Goal: Find specific page/section: Find specific page/section

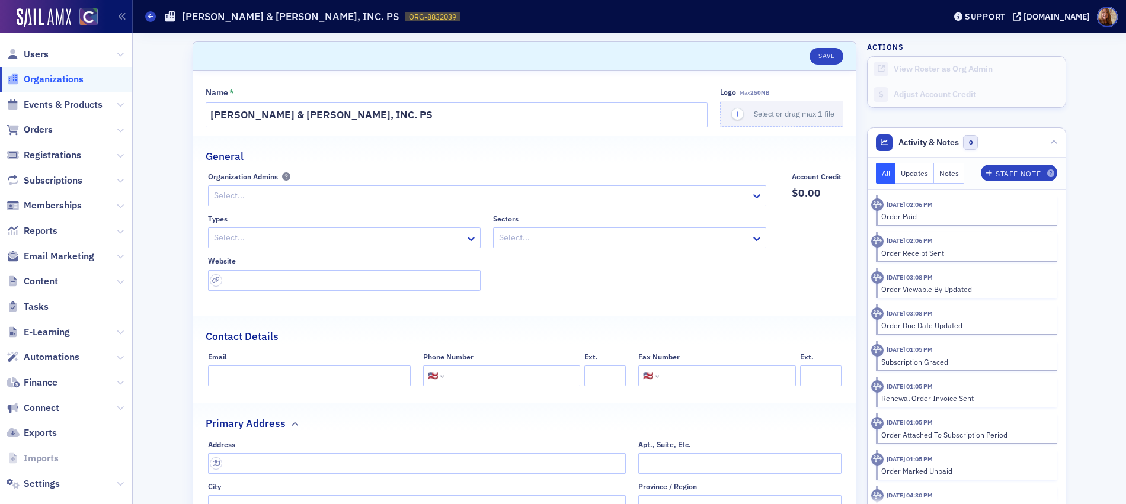
select select "US"
click at [28, 52] on span "Users" at bounding box center [36, 54] width 25 height 13
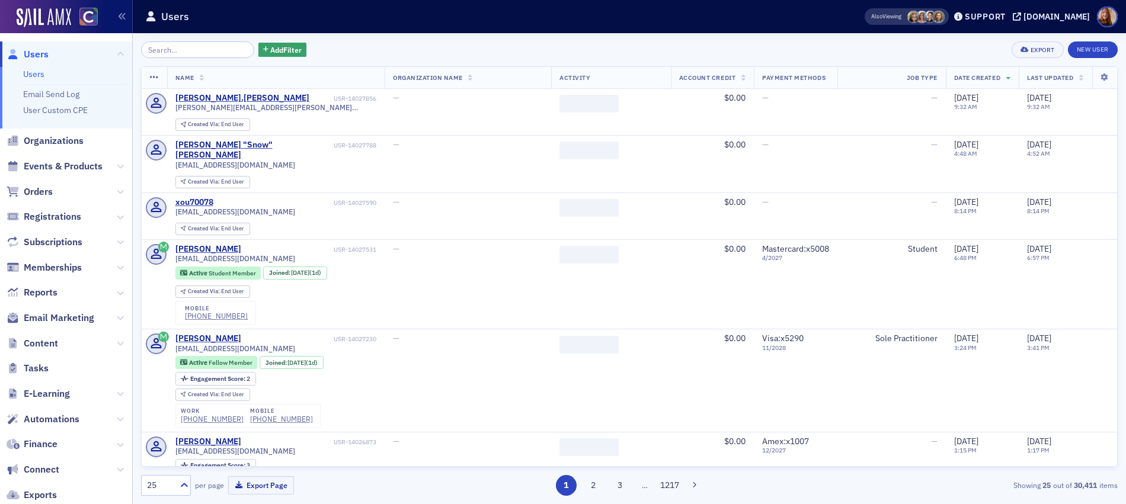
click at [208, 52] on input "search" at bounding box center [197, 49] width 113 height 17
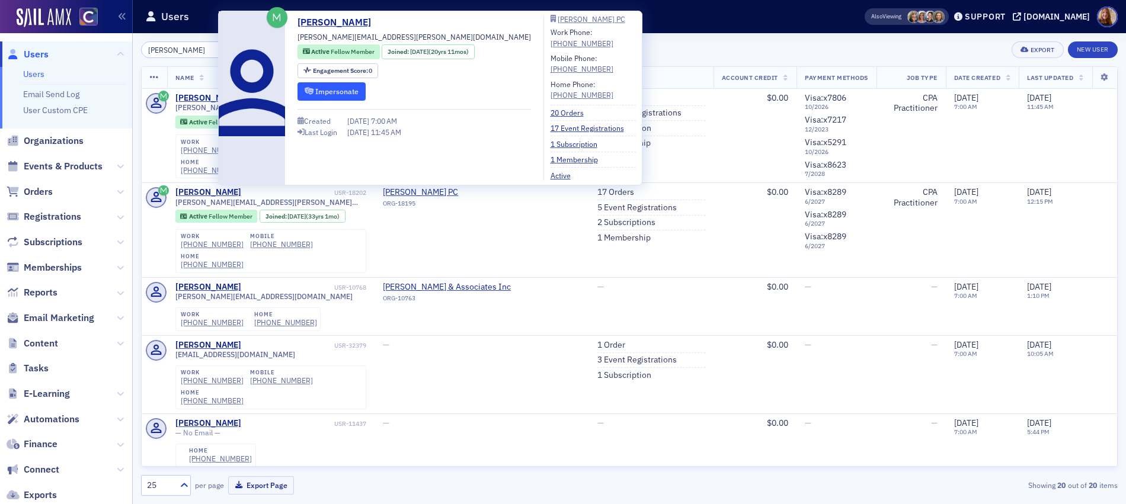
click at [337, 84] on button "Impersonate" at bounding box center [332, 91] width 68 height 18
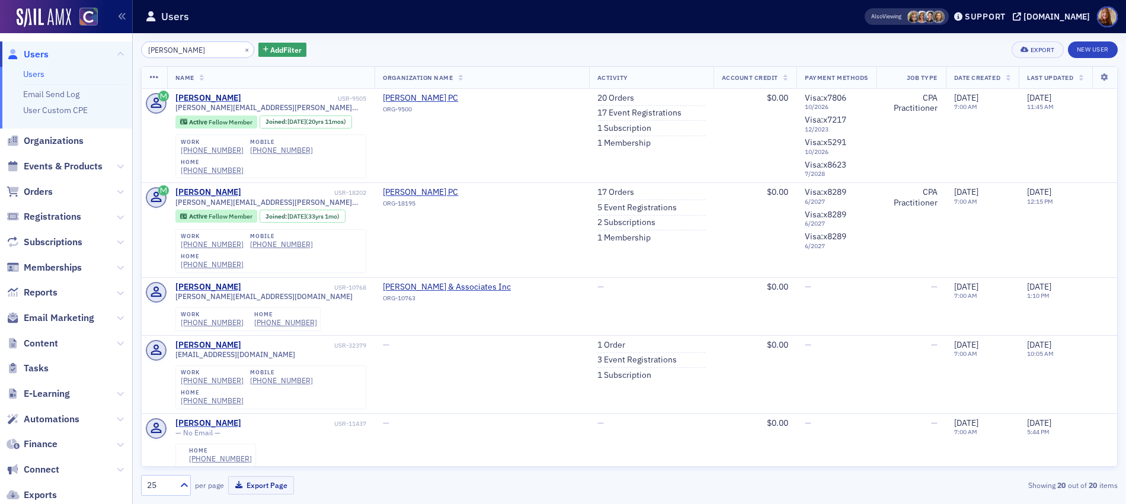
click at [613, 55] on div "[PERSON_NAME] × Add Filter Export New User" at bounding box center [629, 49] width 977 height 17
click at [181, 51] on input "[PERSON_NAME]" at bounding box center [197, 49] width 113 height 17
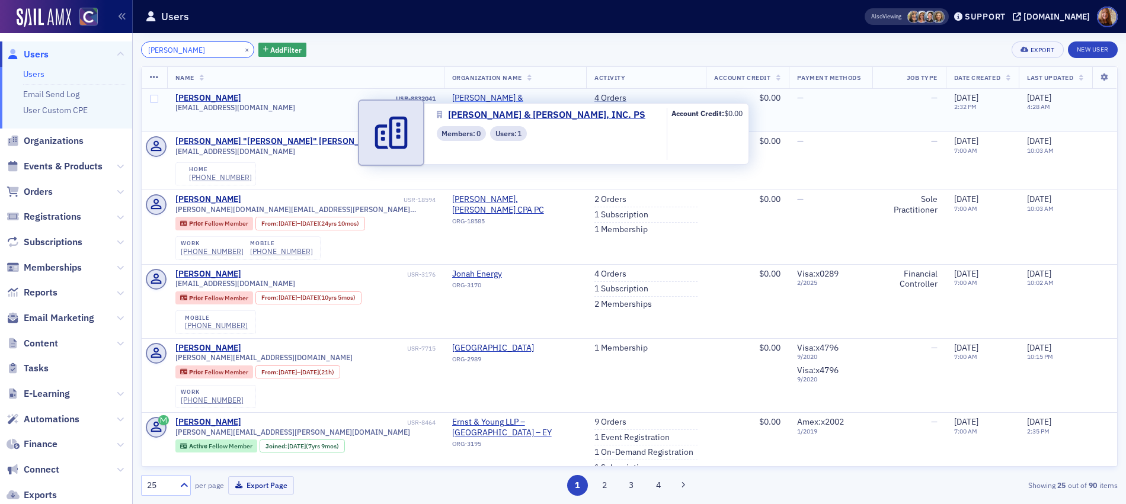
type input "[PERSON_NAME]"
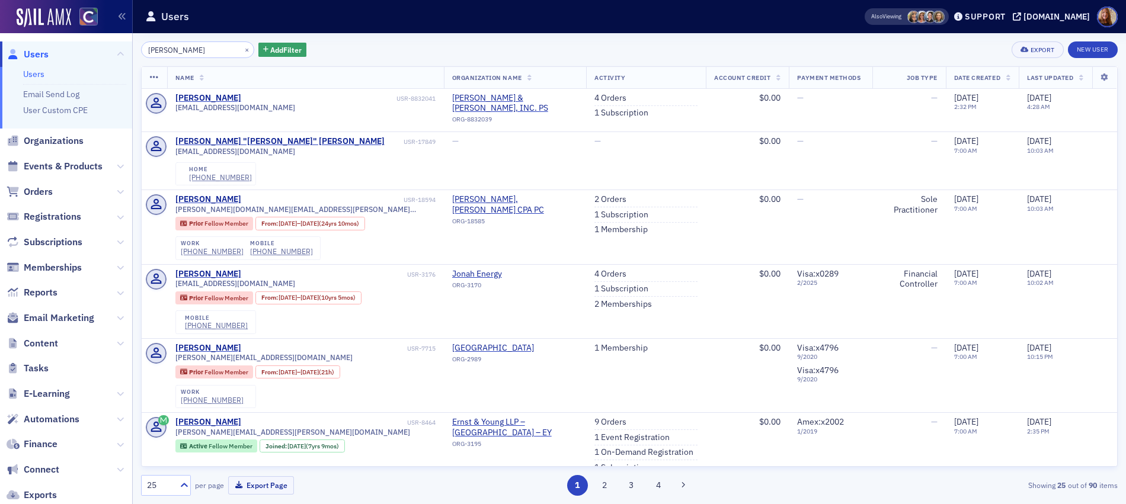
click at [534, 50] on div "[PERSON_NAME] × Add Filter Export New User" at bounding box center [629, 49] width 977 height 17
click at [605, 100] on link "4 Orders" at bounding box center [610, 98] width 32 height 11
